Goal: Task Accomplishment & Management: Use online tool/utility

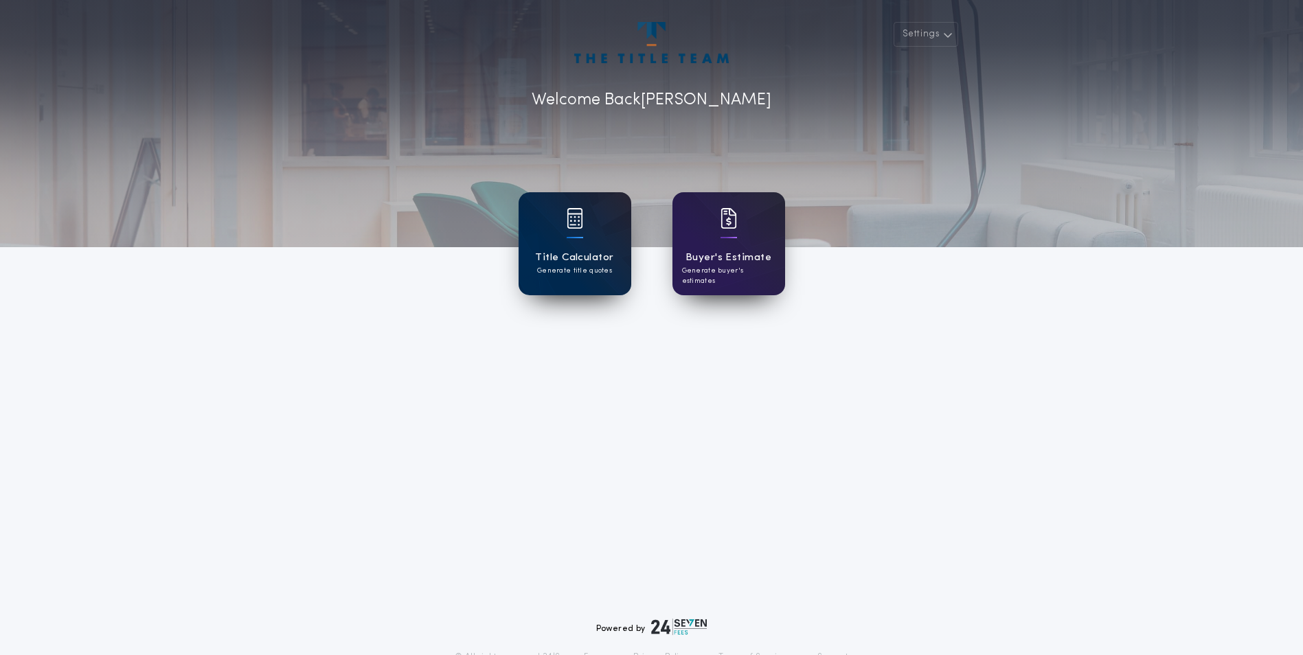
click at [531, 276] on div "Title Calculator Generate title quotes" at bounding box center [575, 243] width 113 height 103
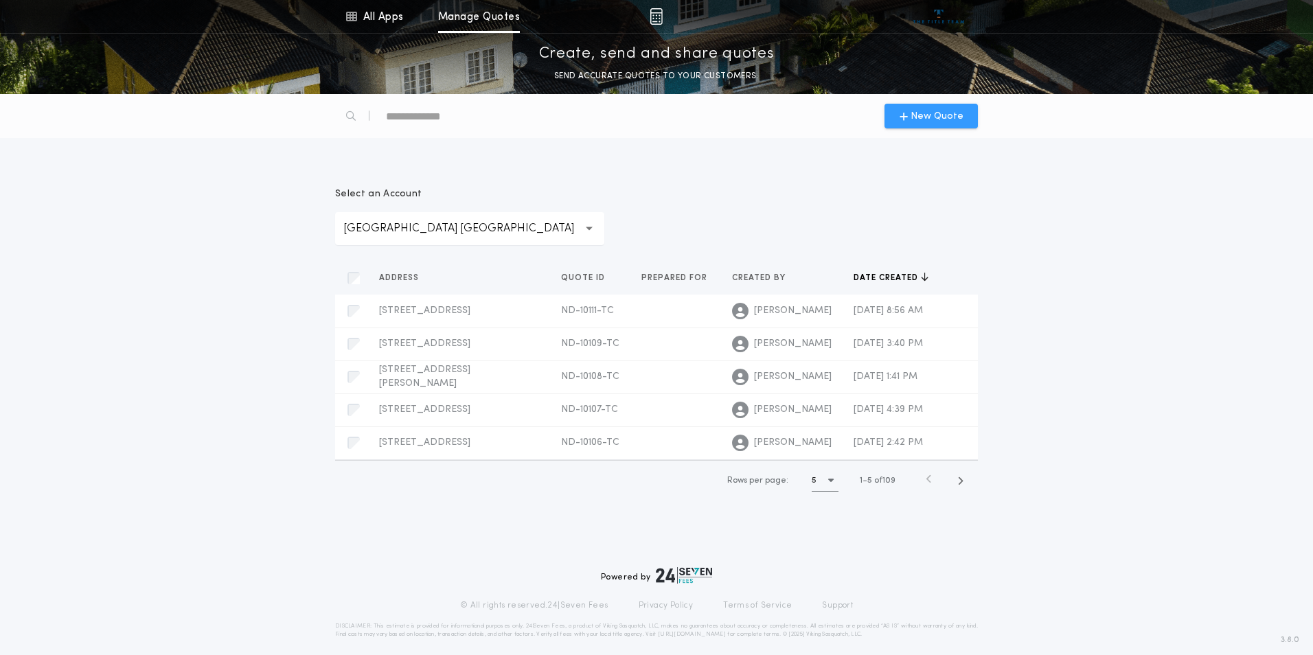
click at [947, 114] on span "New Quote" at bounding box center [937, 116] width 53 height 14
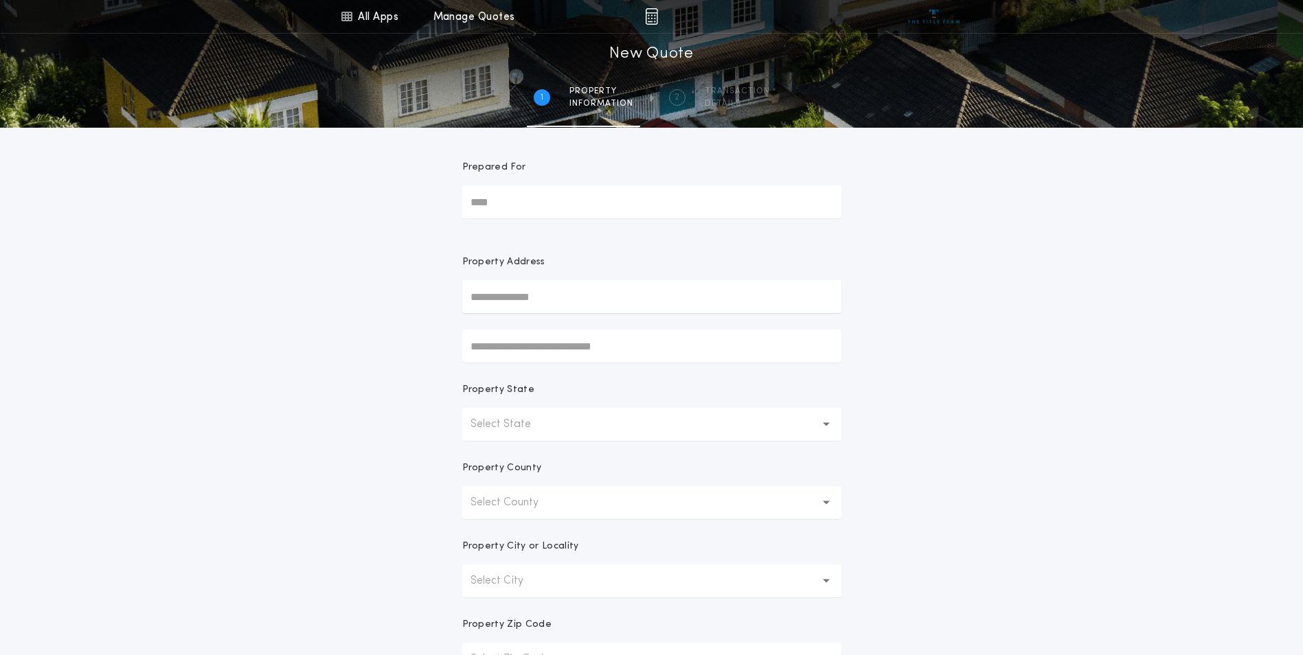
drag, startPoint x: 506, startPoint y: 296, endPoint x: 507, endPoint y: 304, distance: 8.4
click at [506, 296] on input "text" at bounding box center [651, 296] width 379 height 33
type input "**********"
click at [561, 324] on button "[STREET_ADDRESS]" at bounding box center [651, 324] width 379 height 21
click at [552, 354] on input "text" at bounding box center [651, 346] width 379 height 33
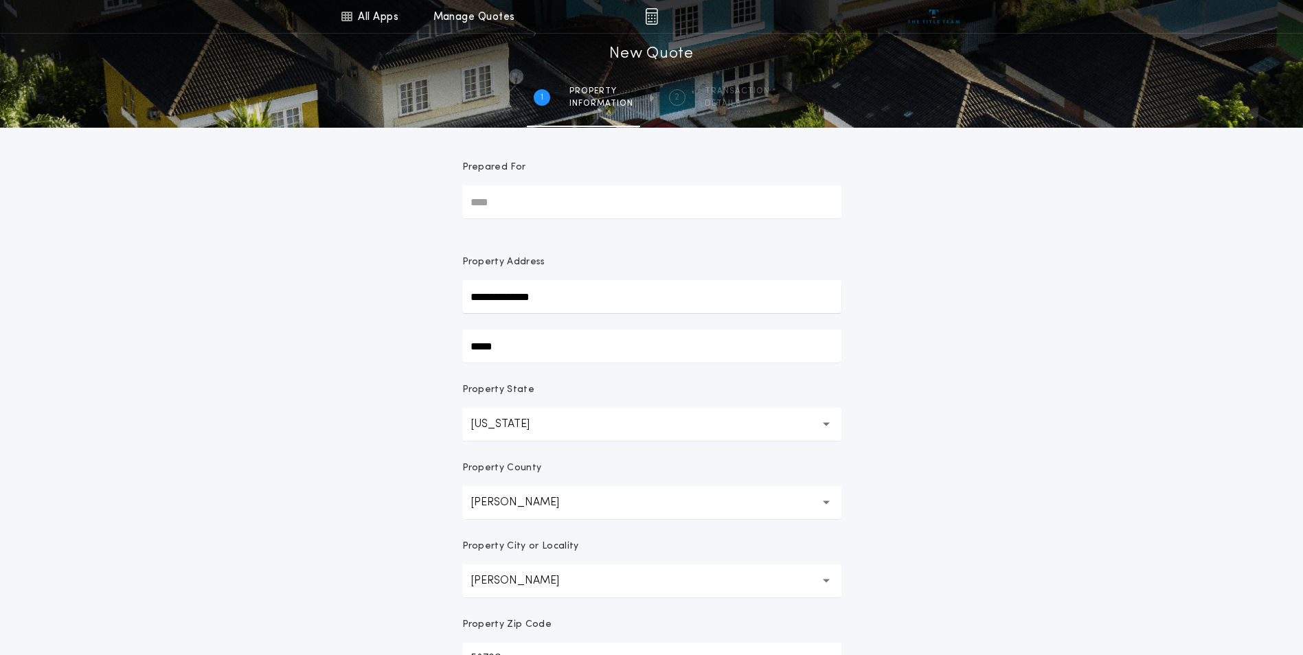
type input "*****"
click at [1126, 315] on div "**********" at bounding box center [651, 392] width 1303 height 785
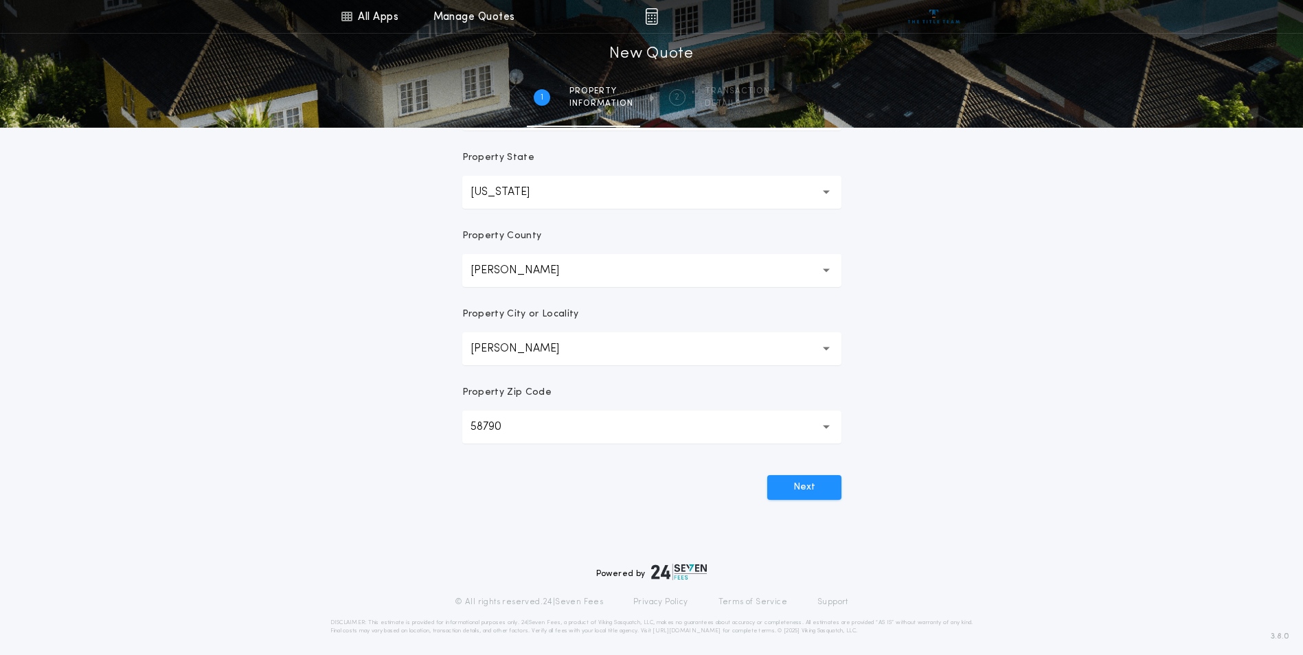
scroll to position [240, 0]
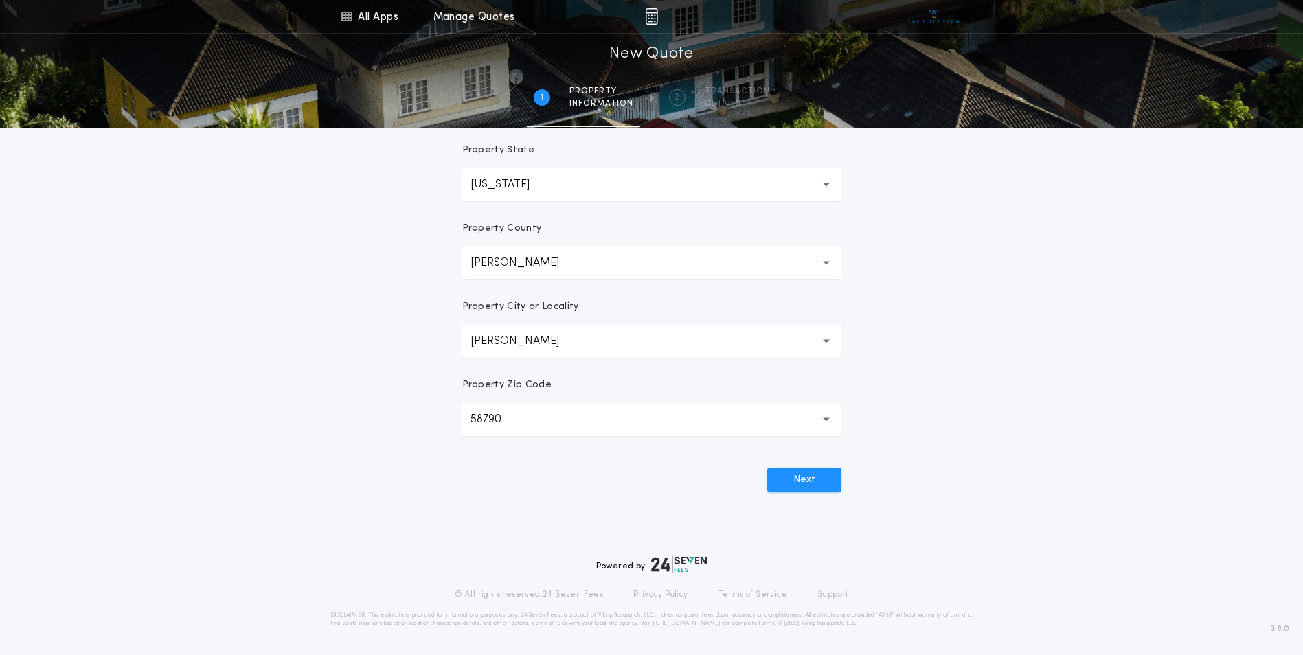
drag, startPoint x: 1091, startPoint y: 341, endPoint x: 1104, endPoint y: 342, distance: 13.8
click at [1104, 342] on div "**********" at bounding box center [651, 152] width 1303 height 785
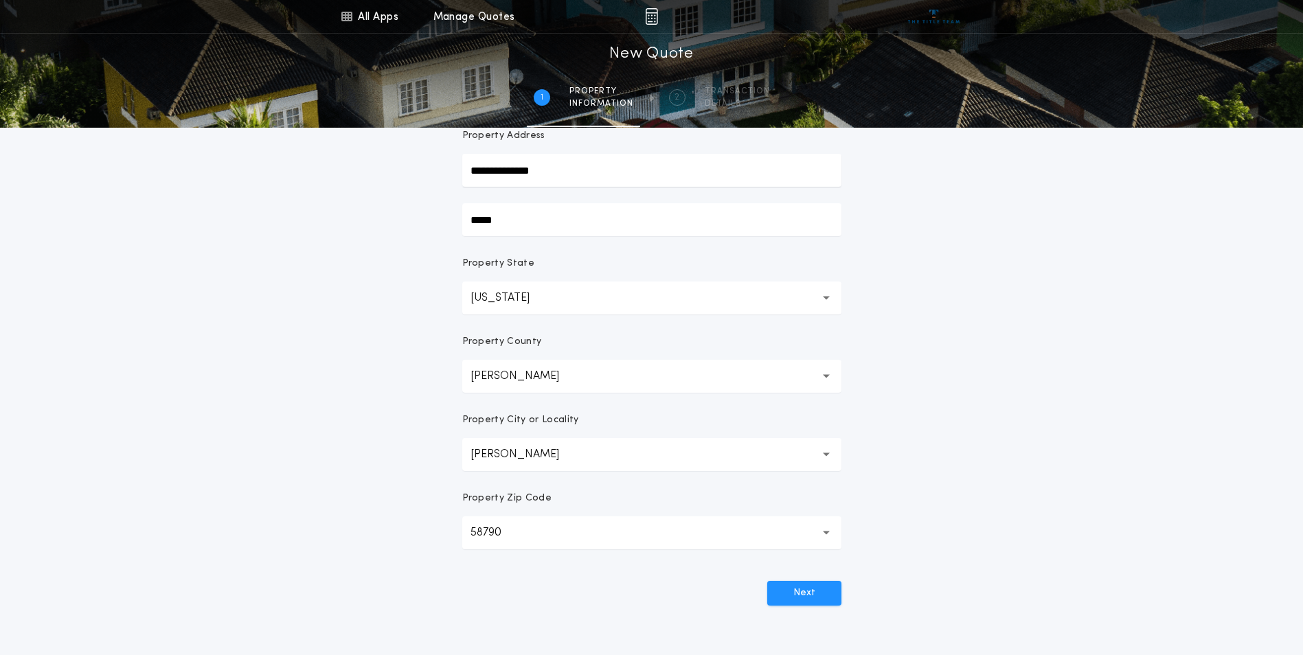
scroll to position [120, 0]
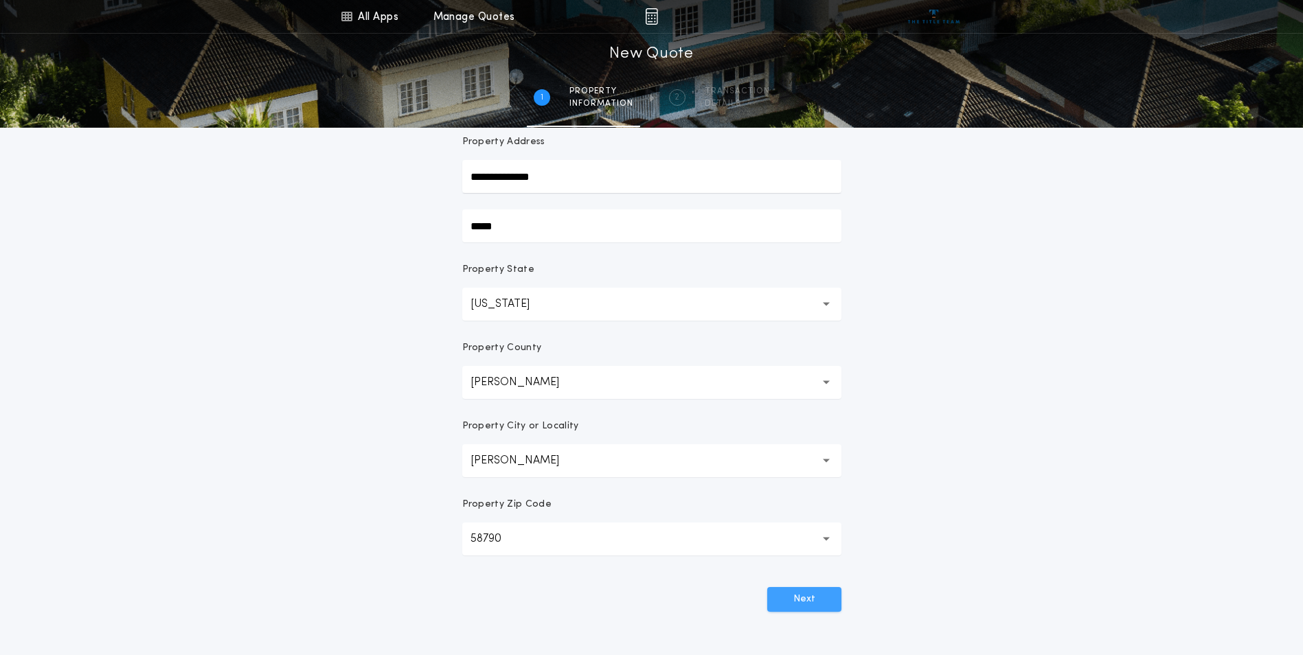
click at [819, 598] on button "Next" at bounding box center [804, 599] width 74 height 25
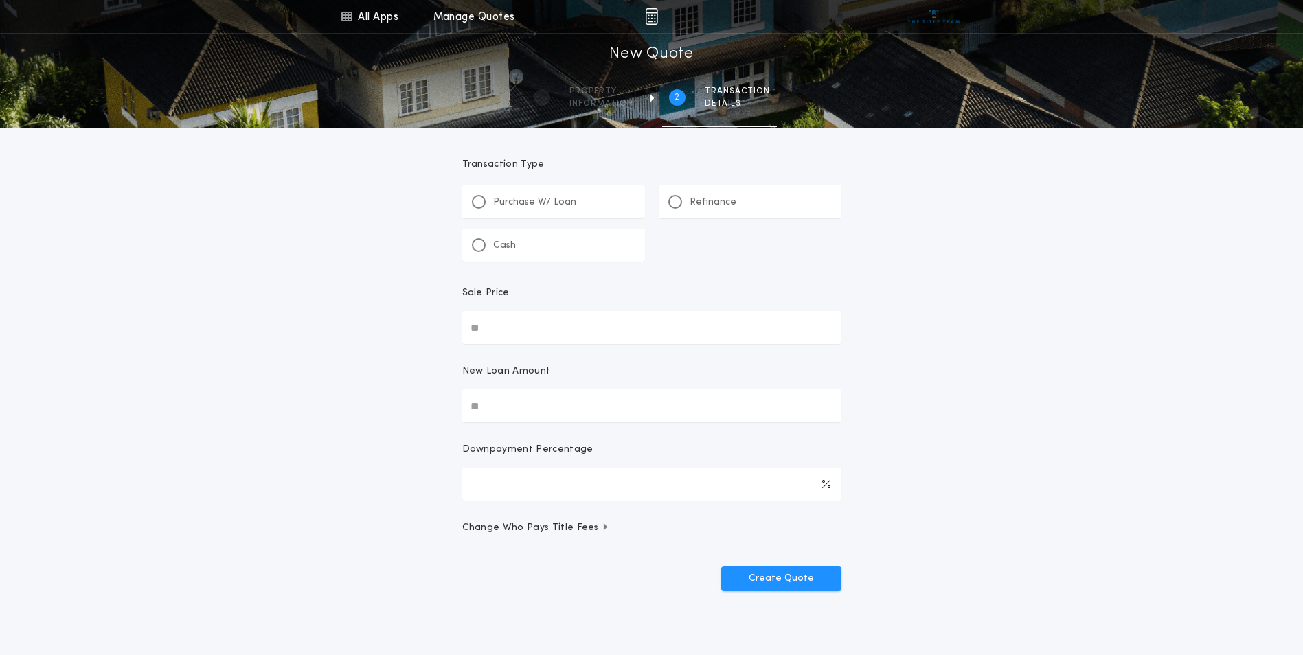
scroll to position [0, 0]
click at [674, 200] on div at bounding box center [675, 205] width 14 height 14
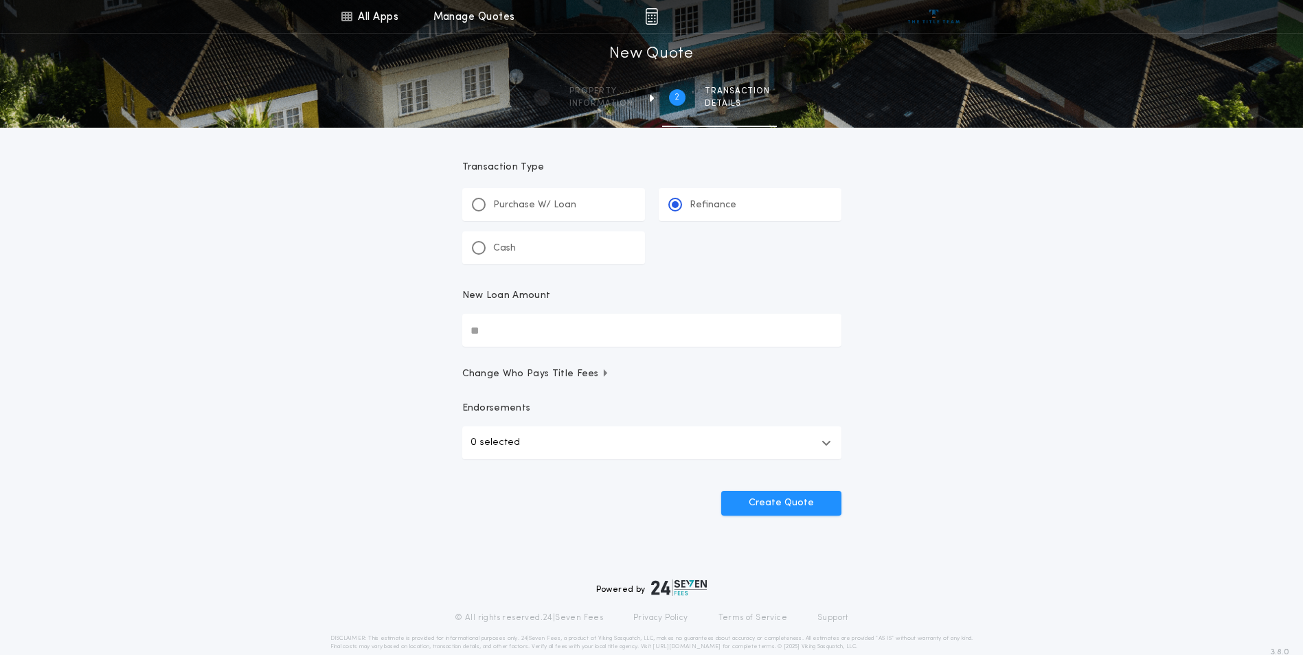
click at [481, 328] on input "New Loan Amount" at bounding box center [651, 330] width 379 height 33
type input "********"
click at [534, 437] on button "0 selected" at bounding box center [651, 443] width 379 height 33
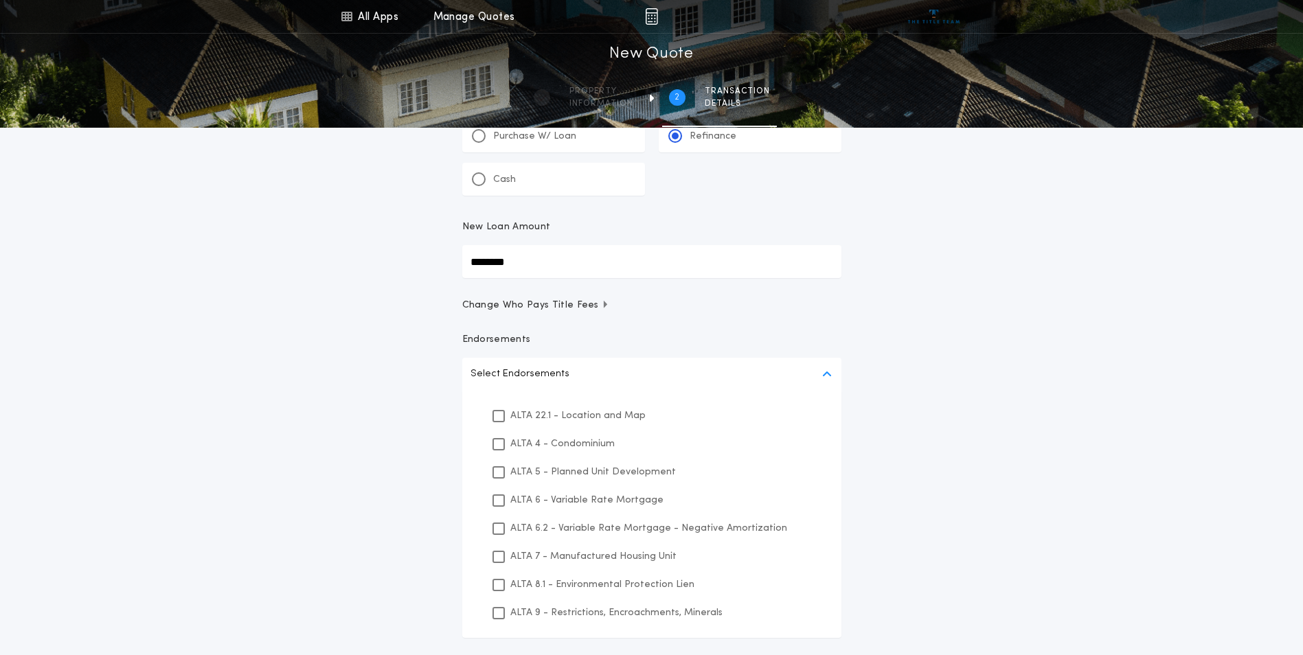
scroll to position [160, 0]
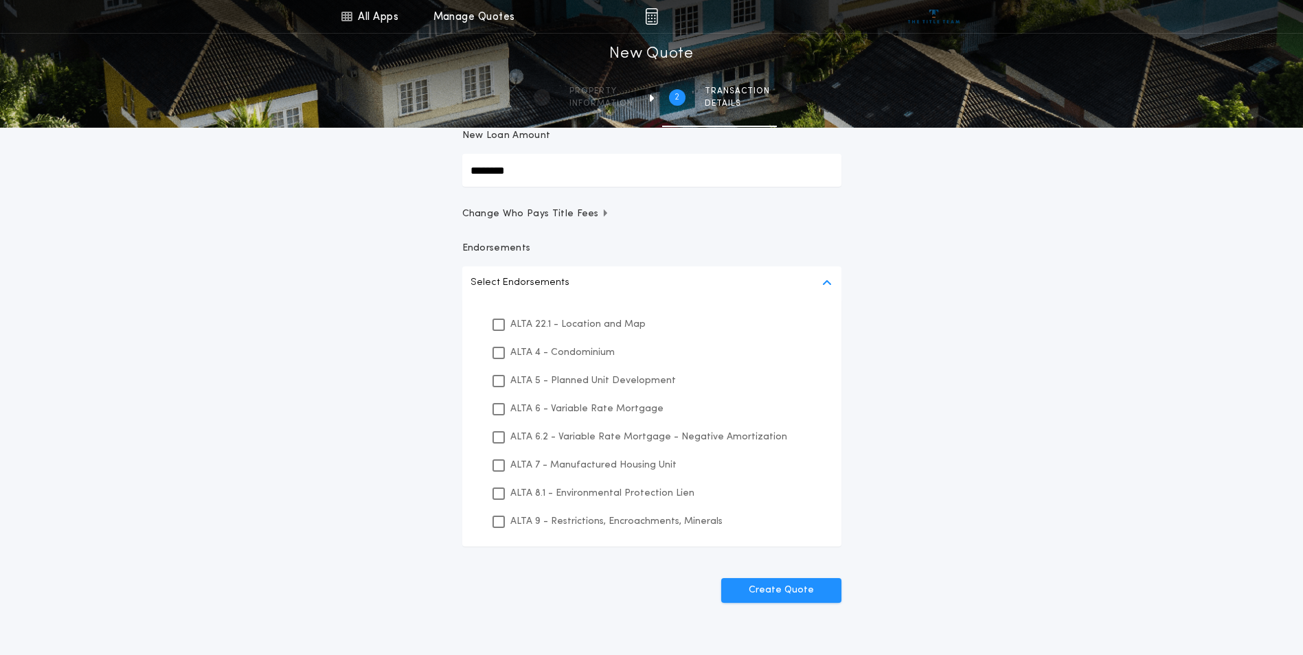
drag, startPoint x: 501, startPoint y: 320, endPoint x: 495, endPoint y: 373, distance: 53.2
click at [501, 320] on icon at bounding box center [499, 325] width 8 height 10
click at [499, 499] on div at bounding box center [498, 494] width 12 height 12
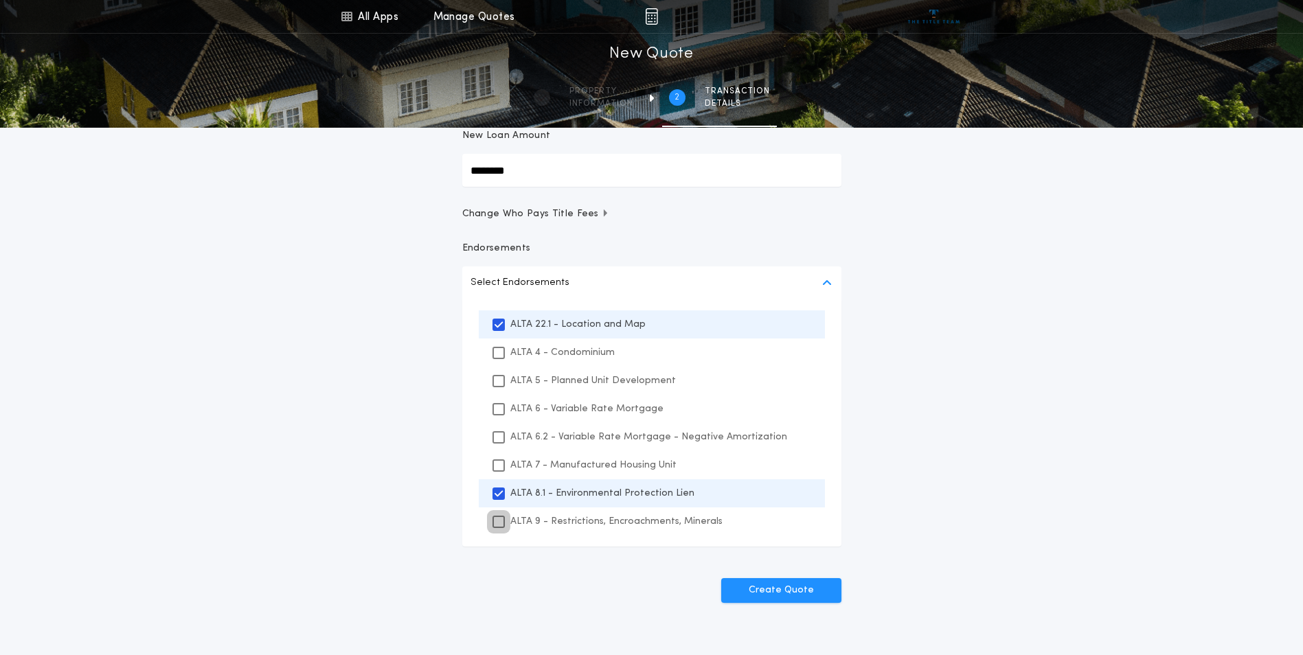
click at [495, 523] on icon at bounding box center [499, 522] width 8 height 10
click at [1009, 411] on div "All Apps Title Calculator Buyer's Estimate Menu All Apps Manage Quotes 2 /2 New…" at bounding box center [651, 248] width 1303 height 816
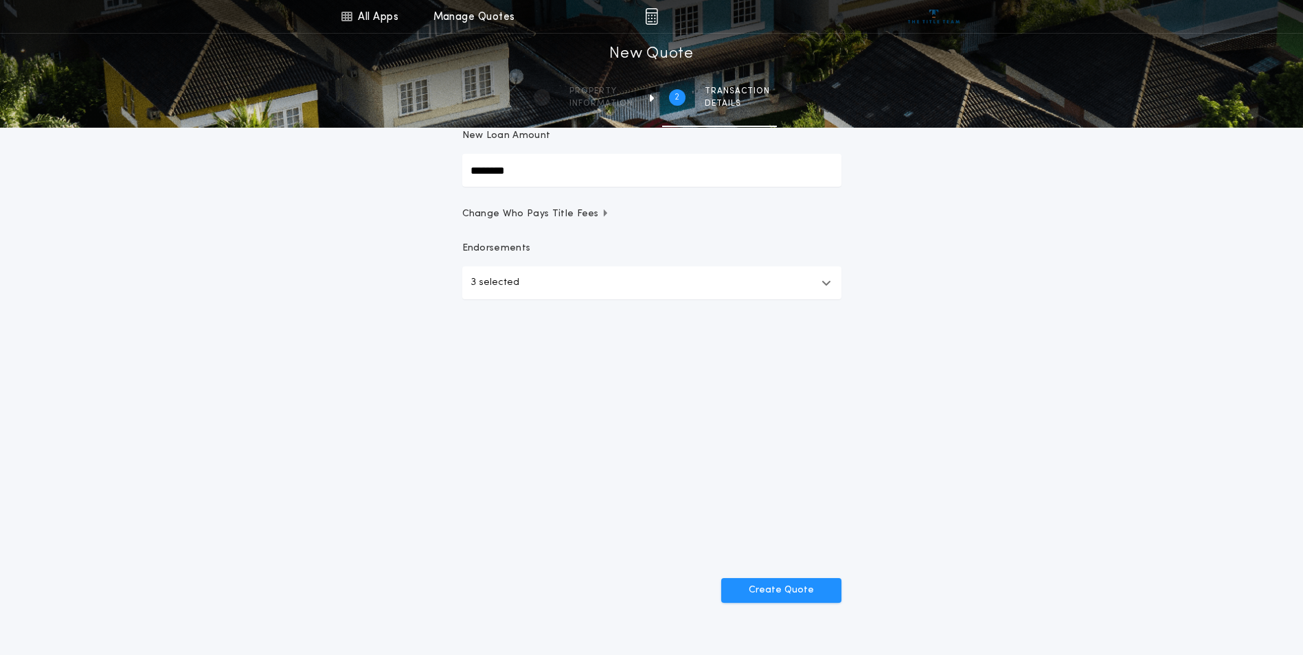
scroll to position [23, 0]
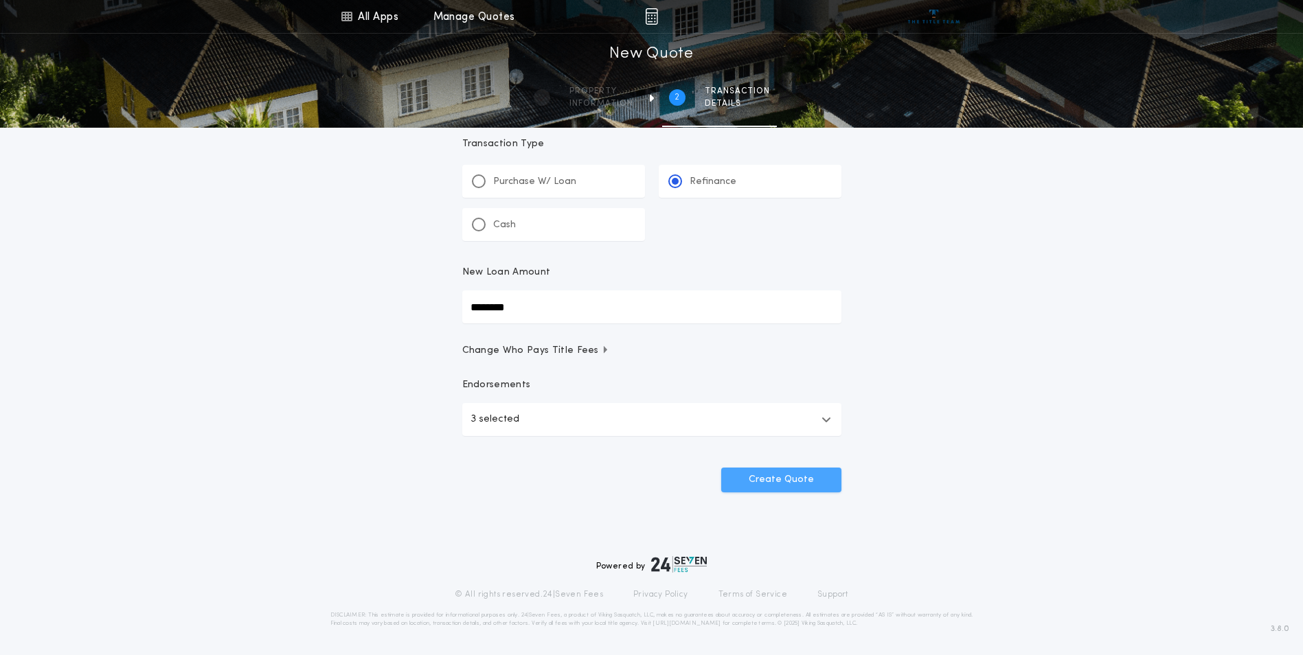
click at [797, 477] on button "Create Quote" at bounding box center [781, 480] width 120 height 25
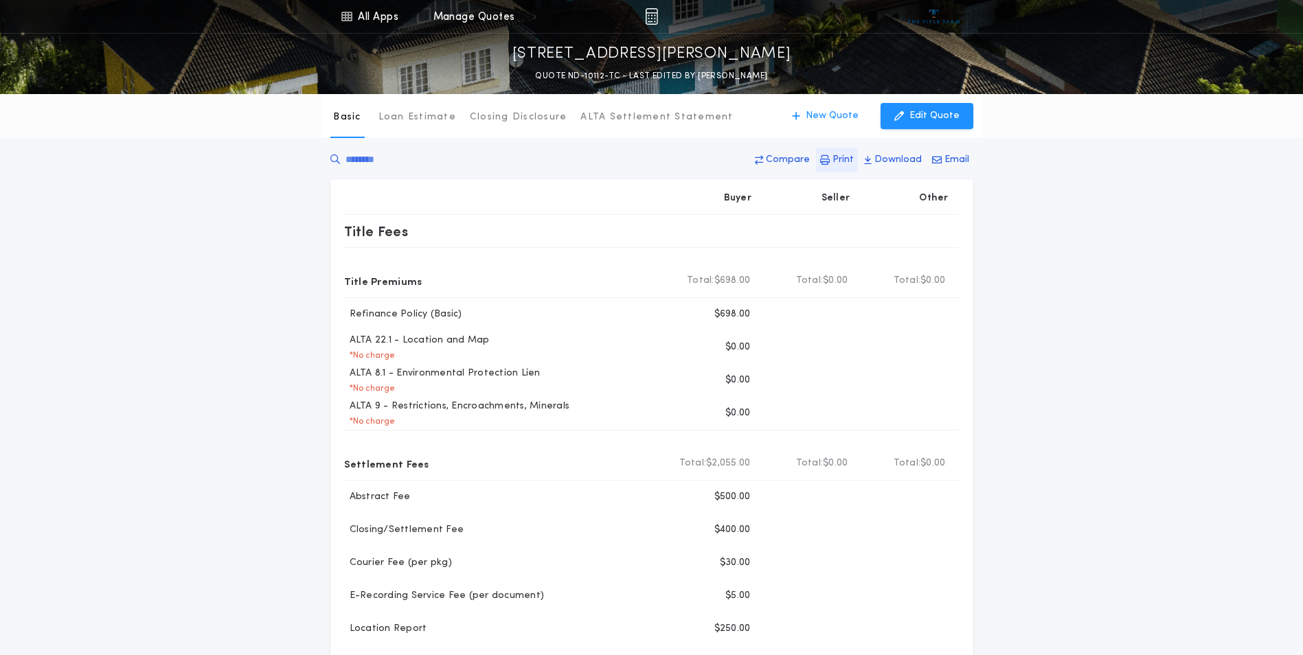
click at [843, 161] on p "Print" at bounding box center [842, 160] width 21 height 14
